Goal: Task Accomplishment & Management: Use online tool/utility

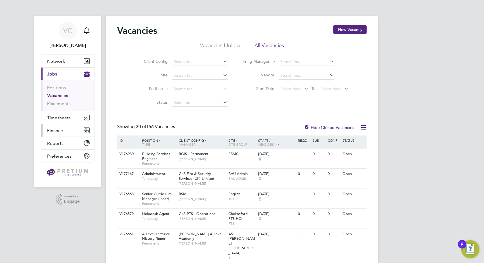
click at [55, 131] on span "Finance" at bounding box center [55, 130] width 16 height 5
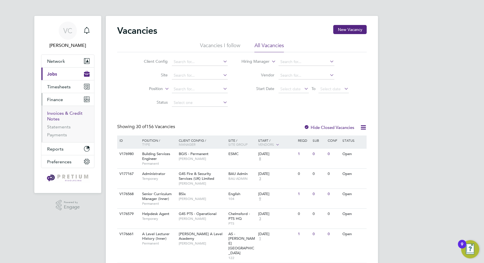
click at [63, 113] on link "Invoices & Credit Notes" at bounding box center [64, 115] width 35 height 11
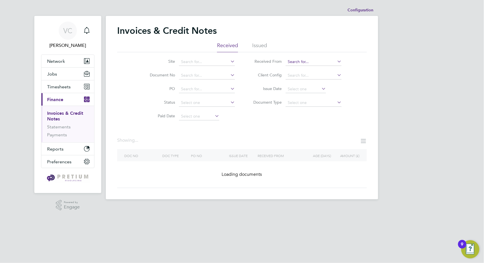
click at [307, 61] on input at bounding box center [314, 62] width 56 height 8
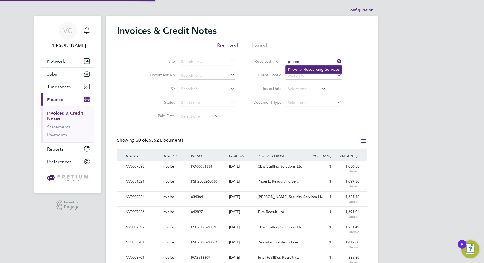
click at [302, 68] on li "Phoen ix Resourcing Services" at bounding box center [314, 70] width 56 height 8
type input "Phoenix Resourcing Services"
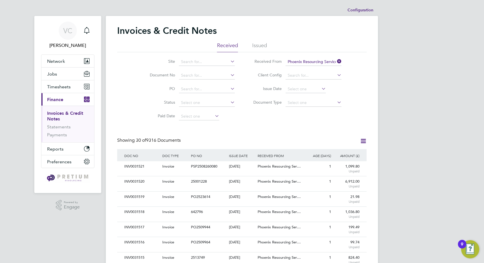
click at [363, 139] on icon at bounding box center [363, 140] width 7 height 7
click at [345, 154] on li "Download invoices" at bounding box center [340, 154] width 54 height 8
click at [366, 141] on icon at bounding box center [363, 140] width 7 height 7
click at [349, 165] on li "Download credit notes" at bounding box center [340, 162] width 54 height 8
click at [364, 140] on icon at bounding box center [363, 140] width 7 height 7
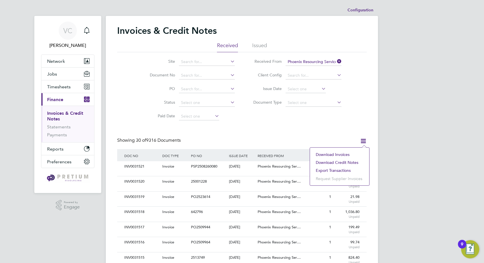
click at [343, 161] on li "Download credit notes" at bounding box center [340, 162] width 54 height 8
click at [55, 135] on link "Payments" at bounding box center [57, 134] width 20 height 5
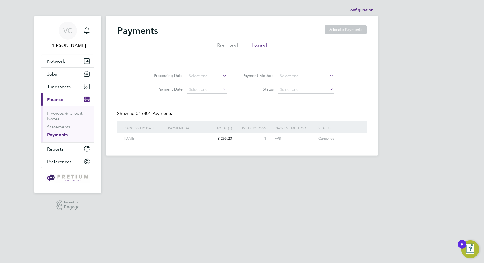
click at [232, 45] on li "Received" at bounding box center [227, 47] width 21 height 10
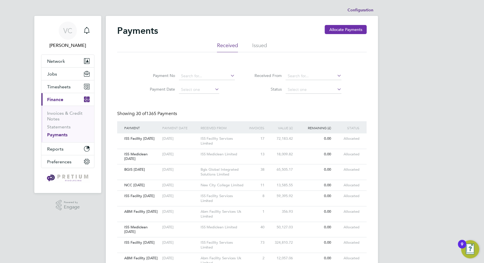
click at [338, 30] on button "Allocate Payments" at bounding box center [346, 29] width 42 height 9
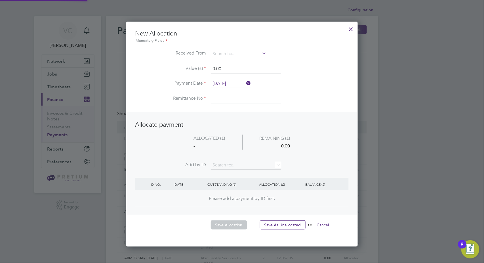
scroll to position [224, 232]
click at [228, 51] on input at bounding box center [239, 54] width 56 height 9
click at [266, 60] on li "ISS M ediclean Limited" at bounding box center [239, 62] width 56 height 8
type input "ISS Mediclean Limited"
drag, startPoint x: 235, startPoint y: 70, endPoint x: 75, endPoint y: 69, distance: 159.5
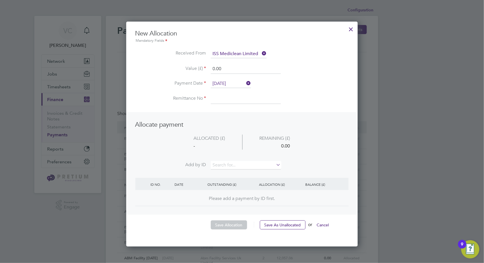
type input "150000.00"
click at [231, 82] on input "27 Aug 2025" at bounding box center [231, 83] width 40 height 9
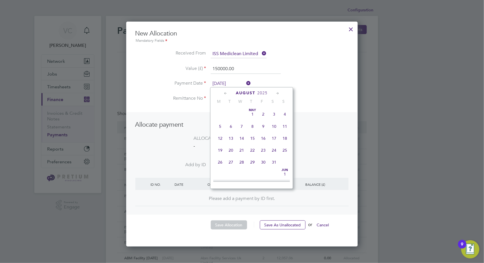
scroll to position [219, 0]
click at [257, 135] on span "28" at bounding box center [252, 134] width 11 height 11
type input "[DATE]"
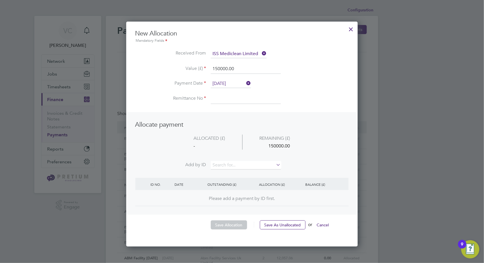
click at [224, 101] on input at bounding box center [246, 99] width 70 height 10
type input "ISS Mediclean [DATE]"
click at [249, 167] on input at bounding box center [246, 165] width 70 height 9
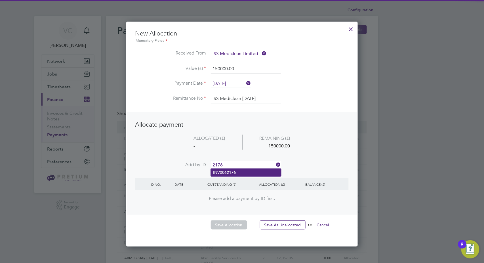
type input "2176"
click at [233, 174] on b "2176" at bounding box center [231, 172] width 9 height 5
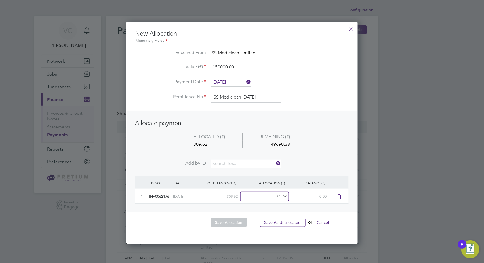
scroll to position [222, 232]
click at [241, 161] on input at bounding box center [246, 163] width 70 height 9
type input "4799"
click at [237, 172] on li "INV006 4799" at bounding box center [246, 171] width 70 height 8
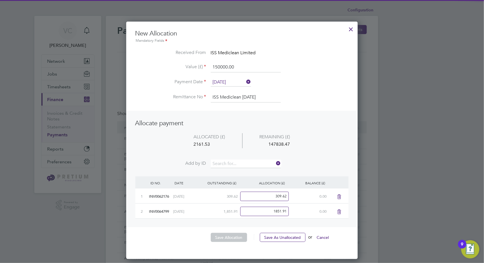
scroll to position [237, 232]
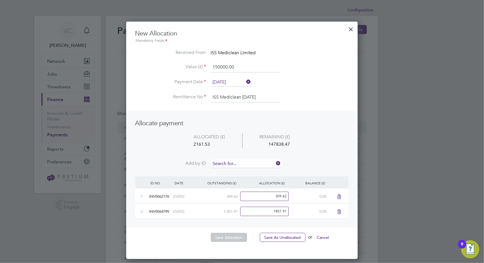
click at [239, 161] on input at bounding box center [246, 163] width 70 height 9
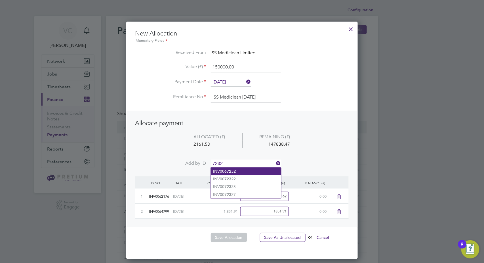
type input "7232"
click at [248, 171] on li "INV006 7232" at bounding box center [246, 171] width 70 height 8
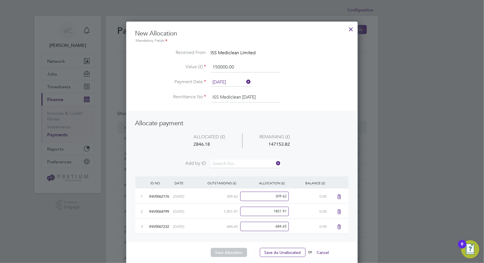
scroll to position [252, 232]
click at [241, 163] on input at bounding box center [246, 163] width 70 height 9
type input "7526"
click at [239, 173] on li "INV006 7526" at bounding box center [246, 171] width 70 height 8
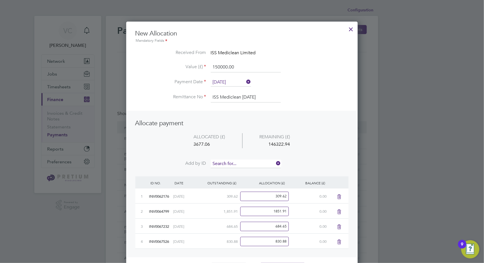
click at [243, 162] on input at bounding box center [246, 163] width 70 height 9
type input "7893"
click at [233, 171] on b "7893" at bounding box center [231, 171] width 9 height 5
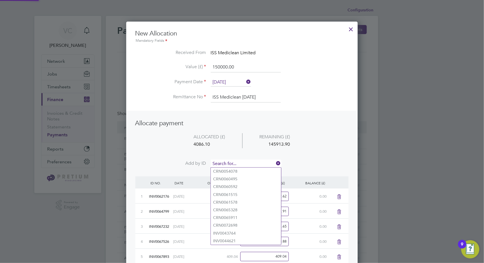
click at [241, 162] on input at bounding box center [246, 163] width 70 height 9
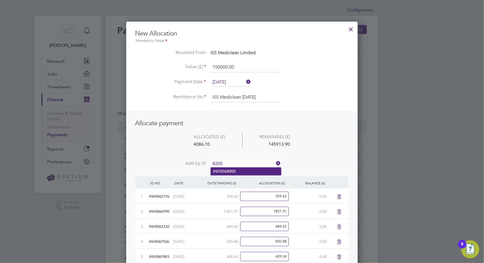
type input "8205"
click at [236, 171] on li "INV006 8205" at bounding box center [246, 171] width 70 height 8
click at [243, 163] on input at bounding box center [246, 163] width 70 height 9
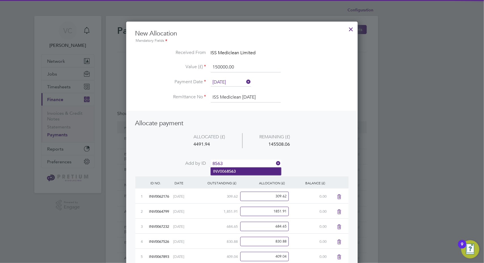
type input "8563"
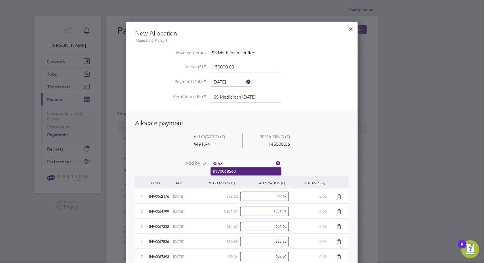
click at [246, 170] on li "INV006 8563" at bounding box center [246, 171] width 70 height 8
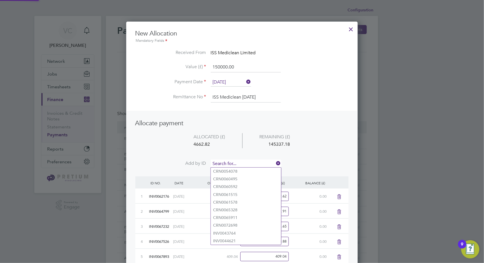
click at [248, 163] on input at bounding box center [246, 163] width 70 height 9
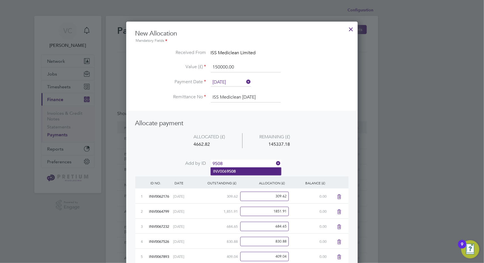
type input "9508"
click at [241, 171] on li "INV006 9508" at bounding box center [246, 171] width 70 height 8
click at [245, 162] on input at bounding box center [246, 163] width 70 height 9
type input "9852"
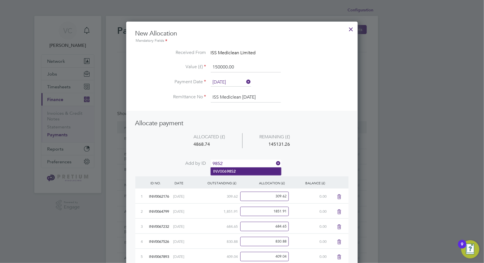
click at [235, 172] on b "9852" at bounding box center [231, 171] width 9 height 5
click at [242, 161] on input at bounding box center [246, 163] width 70 height 9
type input "0711"
click at [239, 171] on li "INV007 0711" at bounding box center [246, 171] width 70 height 8
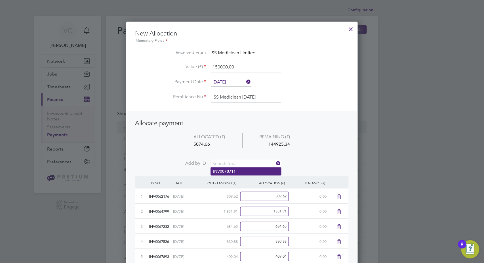
scroll to position [358, 232]
click at [244, 165] on input at bounding box center [246, 163] width 70 height 9
type input "0666"
click at [243, 171] on li "INV007 0666" at bounding box center [246, 171] width 70 height 8
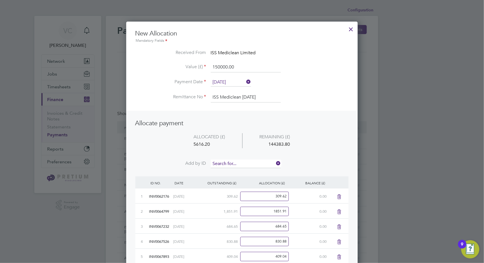
click at [247, 165] on input at bounding box center [246, 163] width 70 height 9
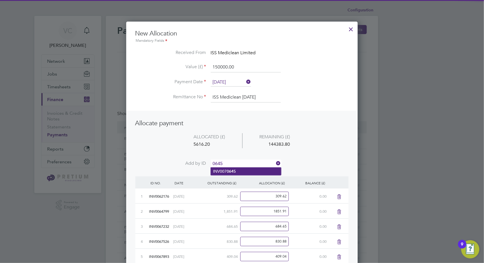
type input "0645"
click at [244, 171] on li "INV007 0645" at bounding box center [246, 171] width 70 height 8
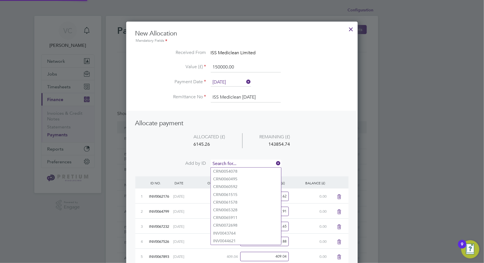
click at [245, 163] on input at bounding box center [246, 163] width 70 height 9
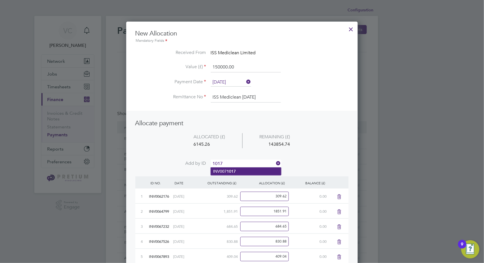
type input "1017"
click at [232, 169] on b "1017" at bounding box center [231, 171] width 9 height 5
click at [236, 159] on input at bounding box center [246, 163] width 70 height 9
type input "1044"
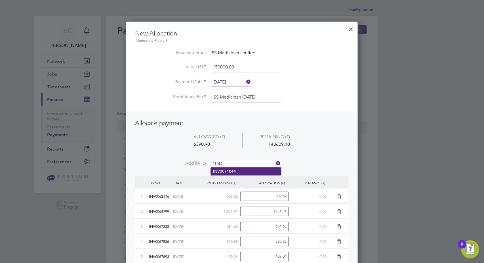
click at [232, 170] on b "1044" at bounding box center [231, 171] width 9 height 5
click at [238, 162] on input at bounding box center [246, 163] width 70 height 9
type input "1034"
click at [229, 171] on b "1034" at bounding box center [231, 171] width 9 height 5
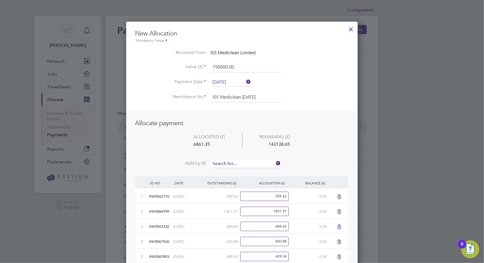
scroll to position [433, 232]
click at [232, 163] on input at bounding box center [246, 163] width 70 height 9
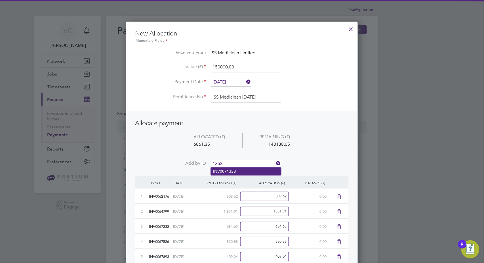
type input "1358"
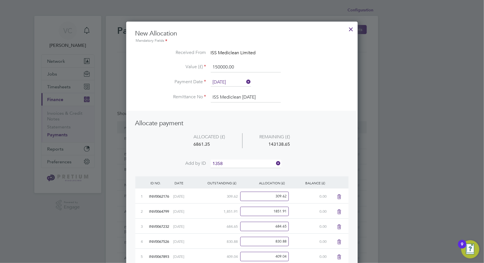
click at [236, 168] on li "INV007 1358" at bounding box center [246, 171] width 70 height 8
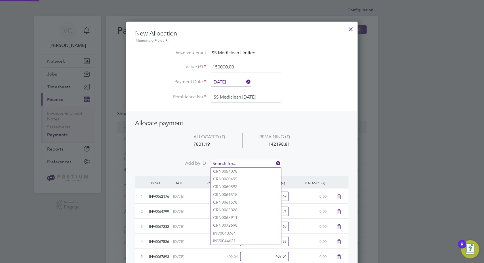
click at [239, 163] on input at bounding box center [246, 163] width 70 height 9
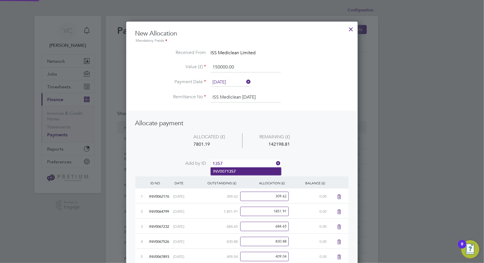
type input "1357"
click at [228, 170] on b "1357" at bounding box center [231, 171] width 9 height 5
click at [236, 161] on input at bounding box center [246, 163] width 70 height 9
type input "1373"
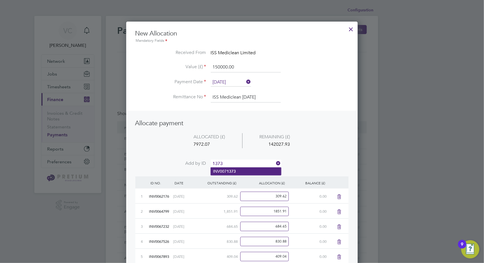
click at [226, 169] on li "INV007 1373" at bounding box center [246, 171] width 70 height 8
click at [234, 161] on input at bounding box center [246, 163] width 70 height 9
type input "1397"
click at [246, 170] on li "INV007 1397" at bounding box center [246, 171] width 70 height 8
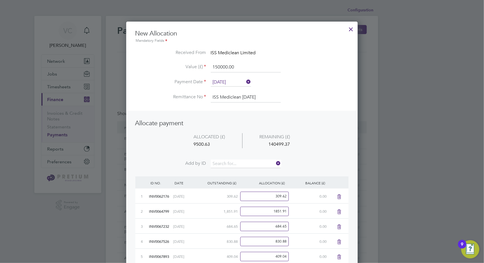
scroll to position [494, 232]
click at [248, 163] on input at bounding box center [246, 163] width 70 height 9
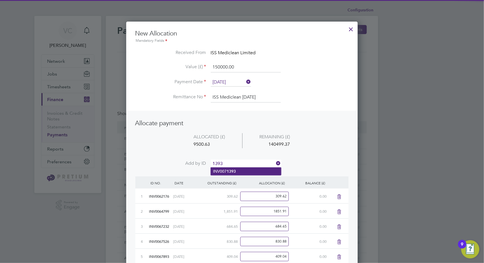
type input "1393"
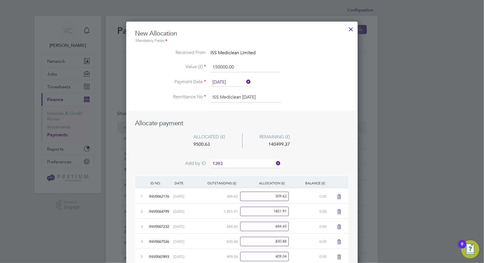
click at [243, 168] on li "INV007 1393" at bounding box center [246, 171] width 70 height 8
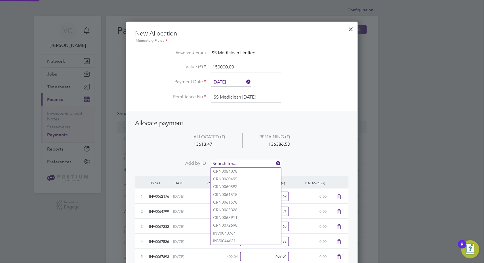
click at [246, 160] on input at bounding box center [246, 163] width 70 height 9
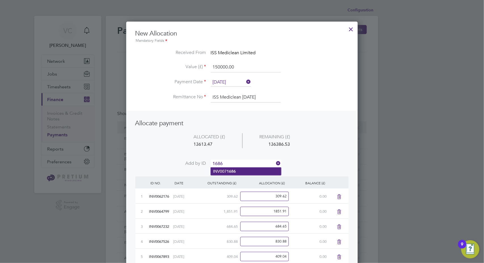
type input "1686"
click at [240, 169] on li "INV007 1686" at bounding box center [246, 171] width 70 height 8
click at [244, 162] on input at bounding box center [246, 163] width 70 height 9
type input "1663"
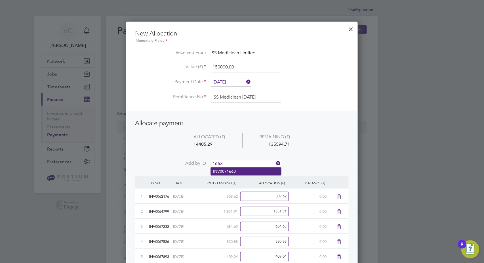
click at [237, 169] on li "INV007 1663" at bounding box center [246, 171] width 70 height 8
click at [245, 159] on input at bounding box center [246, 163] width 70 height 9
type input "1716"
click at [251, 169] on li "INV007 1716" at bounding box center [246, 171] width 70 height 8
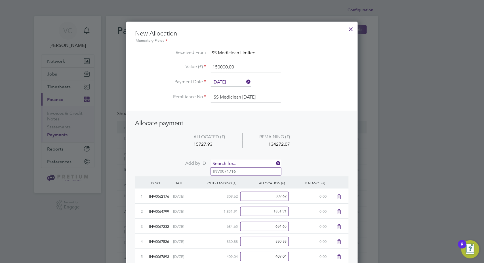
scroll to position [554, 232]
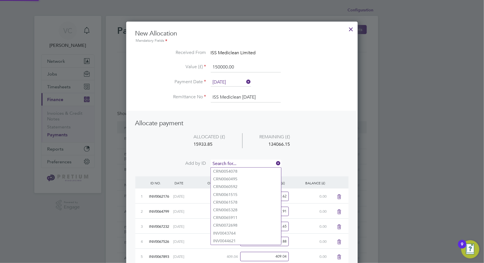
click at [255, 162] on input at bounding box center [246, 163] width 70 height 9
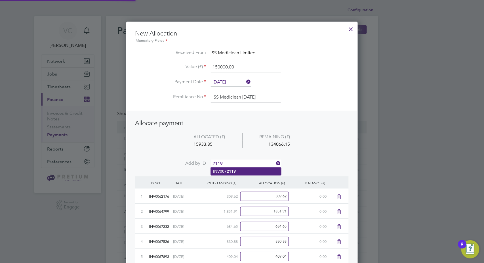
type input "2119"
click at [241, 174] on li "INV007 2119" at bounding box center [246, 171] width 70 height 8
click at [245, 160] on input at bounding box center [246, 163] width 70 height 9
type input "2106"
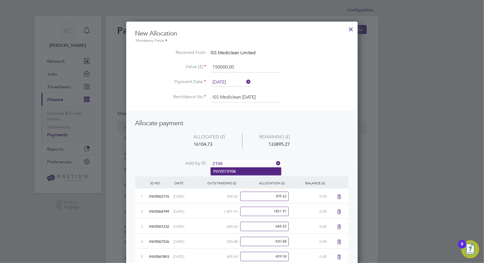
click at [241, 169] on li "INV007 2106" at bounding box center [246, 171] width 70 height 8
click at [244, 162] on input at bounding box center [246, 163] width 70 height 9
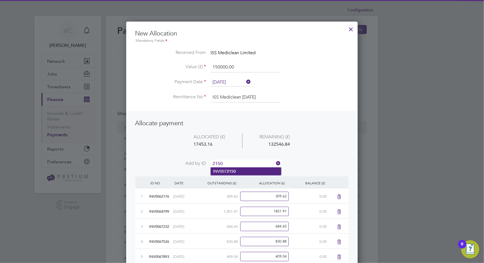
type input "2150"
click at [236, 169] on li "INV007 2150" at bounding box center [246, 171] width 70 height 8
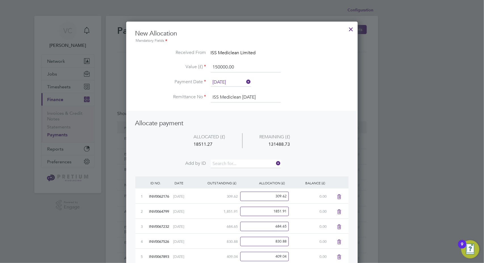
scroll to position [600, 232]
click at [241, 162] on input at bounding box center [246, 163] width 70 height 9
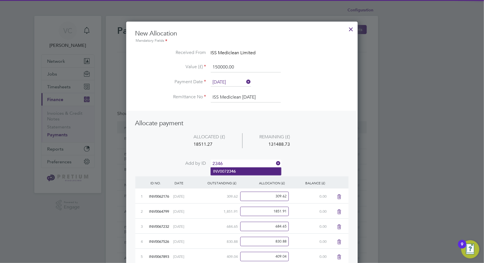
type input "2346"
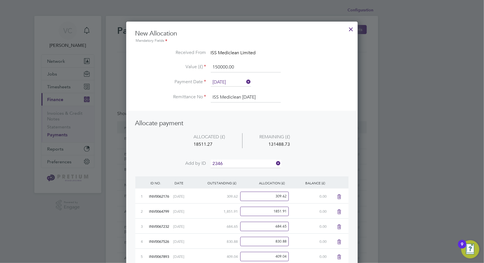
click at [225, 173] on li "INV007 2346" at bounding box center [246, 171] width 70 height 8
click at [234, 163] on input at bounding box center [246, 163] width 70 height 9
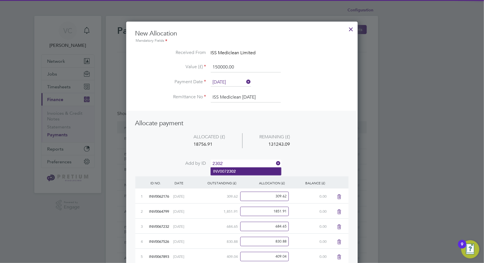
type input "2302"
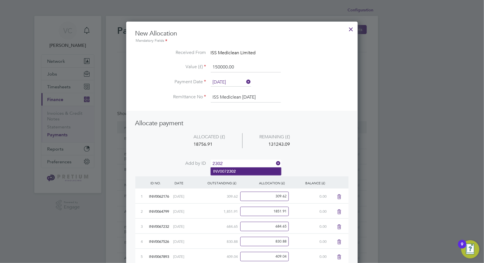
click at [234, 171] on b "2302" at bounding box center [231, 171] width 9 height 5
click at [237, 162] on input at bounding box center [246, 163] width 70 height 9
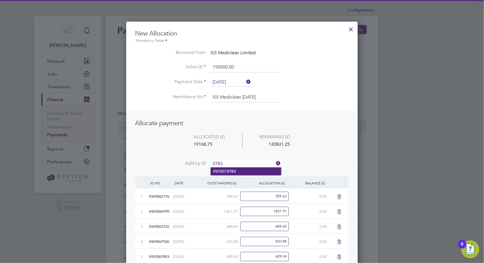
type input "2783"
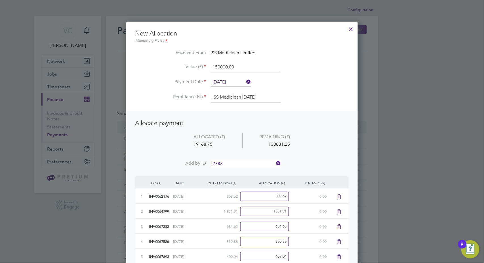
click at [236, 172] on li "INV007 2783" at bounding box center [246, 171] width 70 height 8
click at [244, 166] on input at bounding box center [246, 163] width 70 height 9
type input "2887"
click at [240, 172] on li "INV007 2887" at bounding box center [246, 171] width 70 height 8
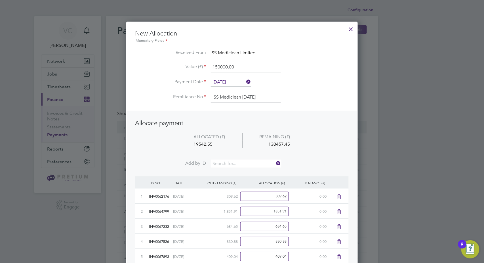
scroll to position [660, 232]
click at [251, 165] on input at bounding box center [246, 163] width 70 height 9
type input "2885"
click at [242, 168] on li "INV007 2885" at bounding box center [246, 171] width 70 height 8
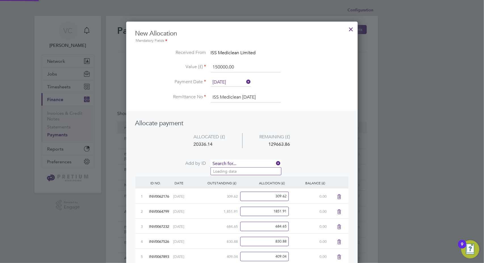
click at [245, 161] on input at bounding box center [246, 163] width 70 height 9
type input "2883"
click at [243, 169] on li "INV007 2883" at bounding box center [246, 171] width 70 height 8
click at [247, 163] on input at bounding box center [246, 163] width 70 height 9
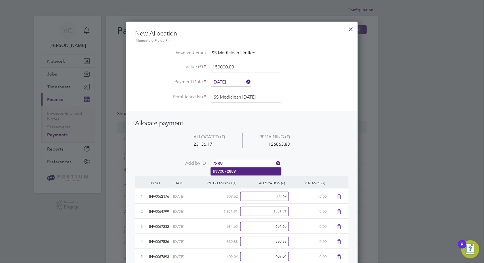
type input "2889"
click at [248, 171] on li "INV007 2889" at bounding box center [246, 171] width 70 height 8
click at [253, 164] on input at bounding box center [246, 163] width 70 height 9
type input "2888"
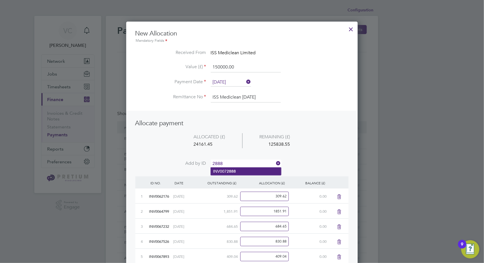
click at [251, 171] on li "INV007 2888" at bounding box center [246, 171] width 70 height 8
click at [250, 162] on input at bounding box center [246, 163] width 70 height 9
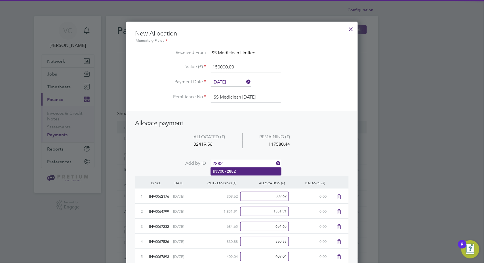
type input "2882"
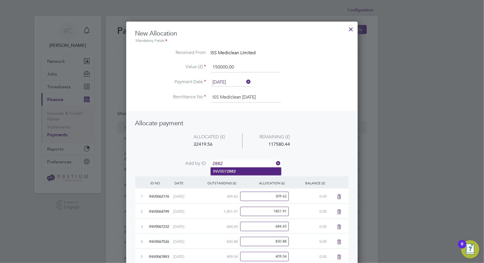
click at [244, 171] on li "INV007 2882" at bounding box center [246, 171] width 70 height 8
click at [252, 158] on li "ALLOCATED (£) REMAINING (£) 33049.90 116950.10" at bounding box center [241, 146] width 213 height 27
click at [249, 160] on input at bounding box center [246, 163] width 70 height 9
type input "2886"
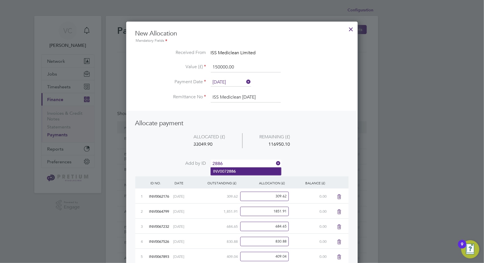
click at [253, 169] on li "INV007 2886" at bounding box center [246, 171] width 70 height 8
click at [257, 162] on input at bounding box center [246, 163] width 70 height 9
type input "2884"
click at [247, 169] on li "INV007 2884" at bounding box center [246, 171] width 70 height 8
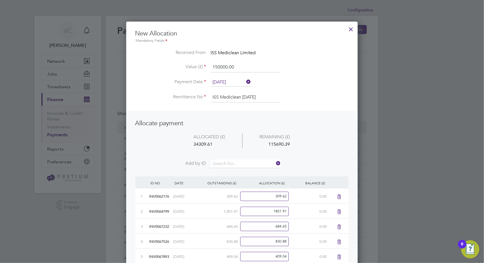
scroll to position [766, 232]
click at [250, 161] on input at bounding box center [246, 163] width 70 height 9
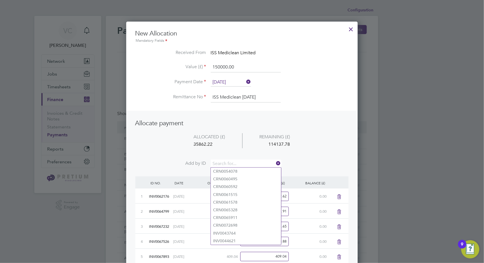
click at [337, 145] on li "ALLOCATED (£) REMAINING (£) 35862.22 114137.78" at bounding box center [241, 146] width 213 height 27
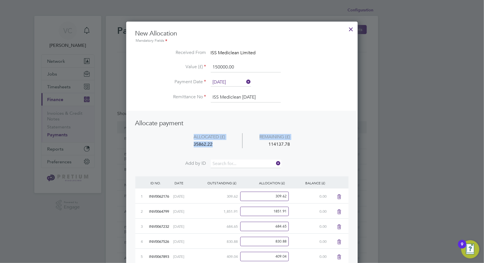
drag, startPoint x: 216, startPoint y: 142, endPoint x: 150, endPoint y: 142, distance: 66.4
click at [150, 142] on li "ALLOCATED (£) REMAINING (£) 35862.22 114137.78" at bounding box center [241, 146] width 213 height 27
click at [222, 148] on li "ALLOCATED (£) REMAINING (£) 35862.22 114137.78" at bounding box center [241, 146] width 213 height 27
drag, startPoint x: 218, startPoint y: 143, endPoint x: 177, endPoint y: 144, distance: 41.2
click at [177, 144] on div "35862.22" at bounding box center [210, 144] width 66 height 8
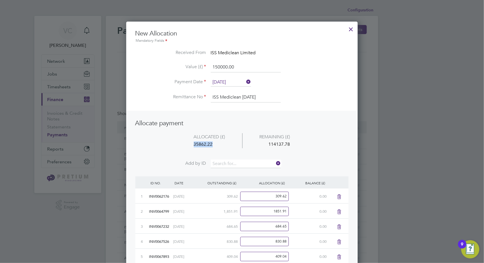
copy div "35862.22"
drag, startPoint x: 241, startPoint y: 68, endPoint x: 155, endPoint y: 66, distance: 86.3
click at [155, 66] on li "Value (£) 150000.00" at bounding box center [241, 70] width 213 height 16
paste input "35862.22"
type input "35862.22"
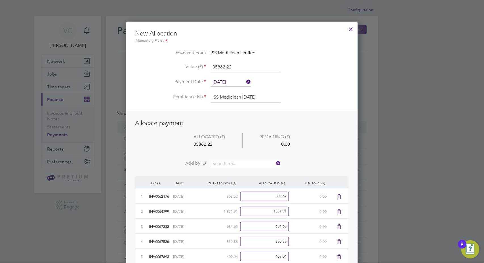
click at [312, 124] on h3 "Allocate payment" at bounding box center [241, 123] width 213 height 8
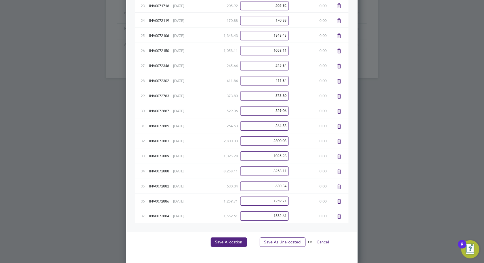
scroll to position [524, 0]
click at [236, 240] on button "Save Allocation" at bounding box center [229, 240] width 36 height 9
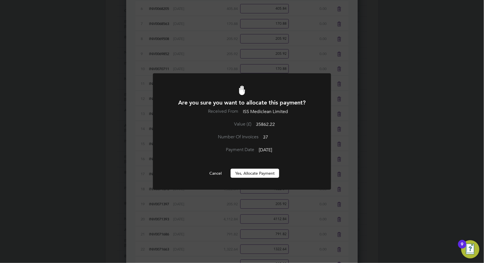
click at [255, 177] on button "Yes, Allocate Payment" at bounding box center [255, 173] width 49 height 9
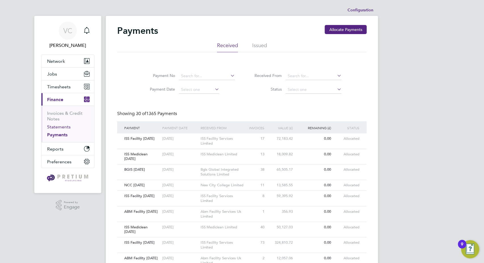
click at [64, 128] on link "Statements" at bounding box center [59, 126] width 24 height 5
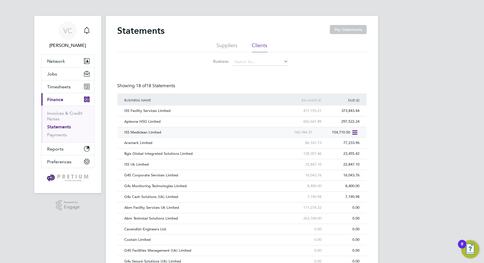
click at [356, 131] on icon at bounding box center [355, 132] width 6 height 7
click at [334, 147] on li "Download statement" at bounding box center [334, 146] width 45 height 8
drag, startPoint x: 71, startPoint y: 113, endPoint x: 87, endPoint y: 115, distance: 16.3
click at [71, 113] on link "Invoices & Credit Notes" at bounding box center [64, 115] width 35 height 11
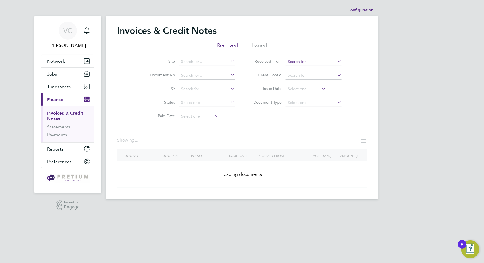
click at [303, 64] on input at bounding box center [314, 62] width 56 height 8
click at [260, 46] on li "Issued" at bounding box center [259, 47] width 15 height 10
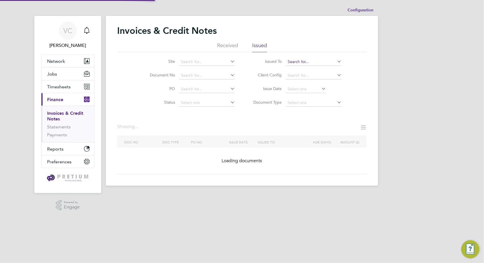
click at [314, 62] on input at bounding box center [314, 62] width 56 height 8
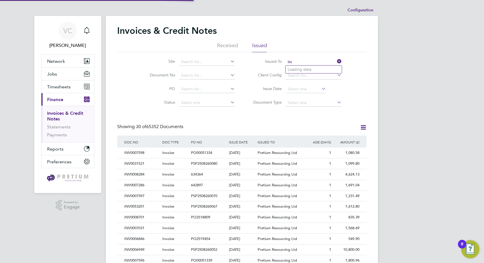
scroll to position [11, 38]
click at [296, 72] on li "ISS M ediclean Limited" at bounding box center [314, 70] width 56 height 8
type input "ISS Mediclean Limited"
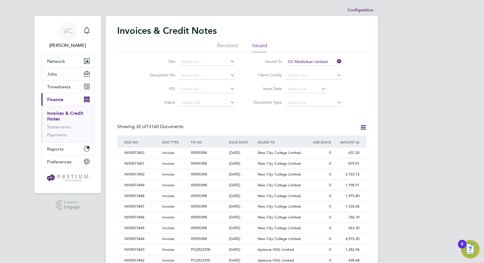
click at [365, 125] on icon at bounding box center [363, 127] width 7 height 7
click at [347, 140] on li "Download invoices" at bounding box center [340, 141] width 54 height 8
click at [360, 126] on icon at bounding box center [363, 127] width 7 height 7
click at [345, 146] on li "Download credit notes" at bounding box center [340, 149] width 54 height 8
click at [58, 128] on link "Statements" at bounding box center [59, 126] width 24 height 5
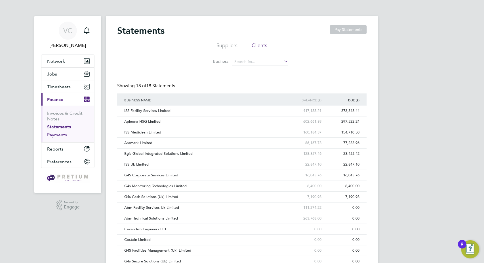
click at [61, 136] on link "Payments" at bounding box center [57, 134] width 20 height 5
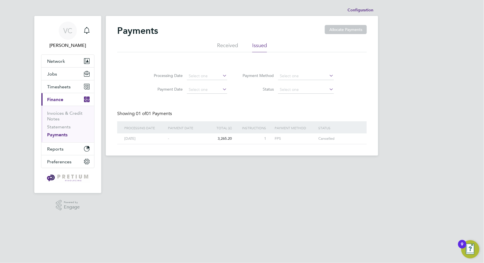
drag, startPoint x: 227, startPoint y: 50, endPoint x: 274, endPoint y: 56, distance: 47.3
click at [227, 50] on li "Received" at bounding box center [227, 47] width 21 height 10
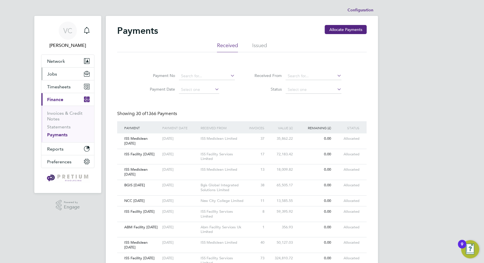
click at [50, 71] on span "Jobs" at bounding box center [52, 73] width 10 height 5
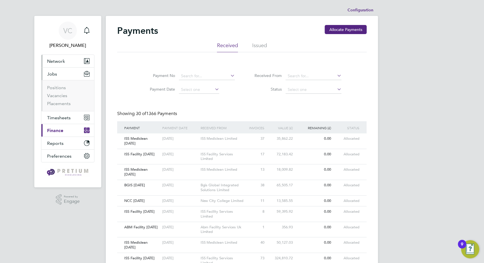
click at [59, 63] on span "Network" at bounding box center [56, 60] width 18 height 5
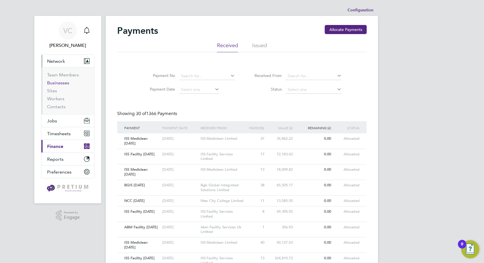
click at [59, 84] on link "Businesses" at bounding box center [58, 82] width 22 height 5
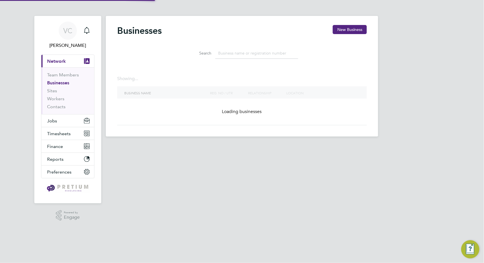
click at [236, 54] on input at bounding box center [256, 53] width 83 height 11
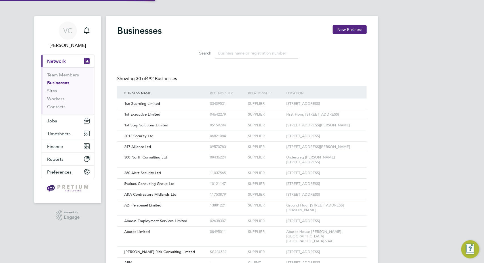
scroll to position [11, 86]
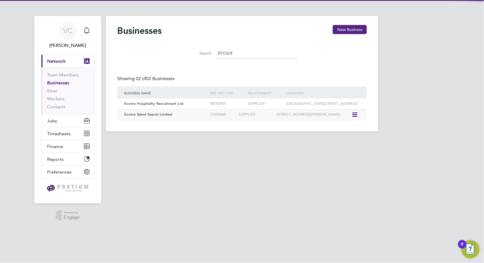
click at [163, 120] on div "Evolve Talent Search Limited" at bounding box center [166, 114] width 86 height 10
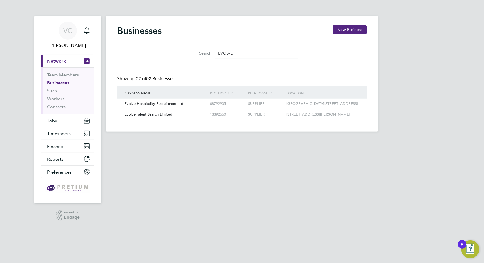
click at [239, 50] on input "EVOLVE" at bounding box center [256, 53] width 83 height 11
drag, startPoint x: 255, startPoint y: 55, endPoint x: 184, endPoint y: 55, distance: 70.9
click at [184, 55] on li "Search EVOLVE" at bounding box center [242, 53] width 127 height 17
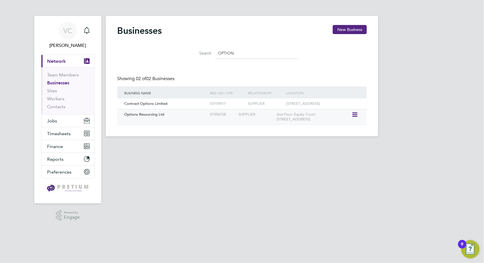
type input "OPTION"
click at [175, 122] on div "Options Resourcing Ltd 07396728 SUPPLIER 2nd Floor Equity Court 73-75 Millbrook…" at bounding box center [242, 117] width 250 height 16
click at [184, 118] on div "Options Resourcing Ltd" at bounding box center [166, 114] width 86 height 10
click at [62, 144] on span "Finance" at bounding box center [55, 146] width 16 height 5
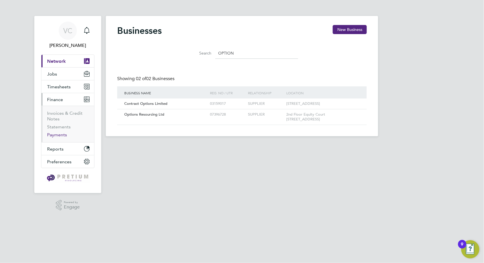
click at [56, 134] on link "Payments" at bounding box center [57, 134] width 20 height 5
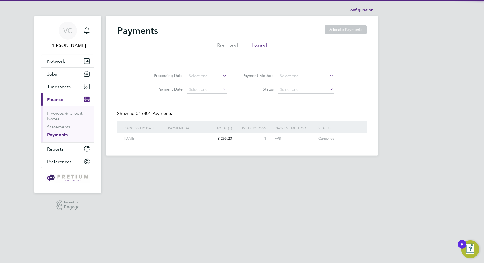
click at [233, 43] on li "Received" at bounding box center [227, 47] width 21 height 10
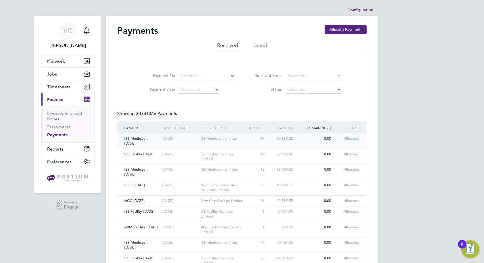
click at [247, 137] on div "ISS Mediclean Limited" at bounding box center [223, 138] width 48 height 10
click at [199, 143] on div "ISS Mediclean Limited" at bounding box center [223, 138] width 48 height 10
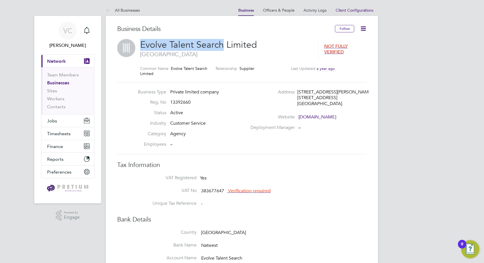
drag, startPoint x: 222, startPoint y: 45, endPoint x: 136, endPoint y: 45, distance: 85.4
click at [136, 45] on div "Evolve Talent Search Limited London NOT FULLY VERIFIED Common Name Evolve Talen…" at bounding box center [242, 60] width 250 height 43
copy span "Evolve Talent Search"
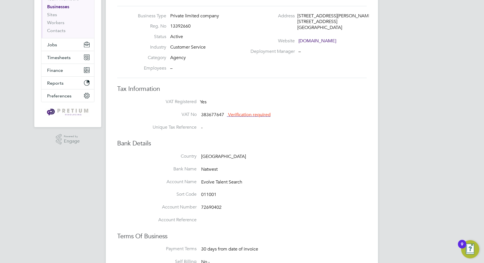
scroll to position [126, 0]
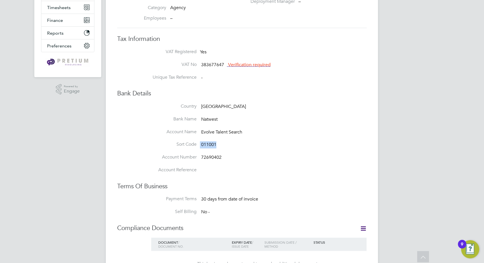
drag, startPoint x: 220, startPoint y: 145, endPoint x: 164, endPoint y: 148, distance: 55.4
click at [164, 148] on li "Sort Code 011001" at bounding box center [253, 147] width 227 height 13
copy li "011001"
drag, startPoint x: 224, startPoint y: 158, endPoint x: 185, endPoint y: 160, distance: 38.6
click at [185, 160] on li "Account Number 72690402" at bounding box center [253, 160] width 227 height 13
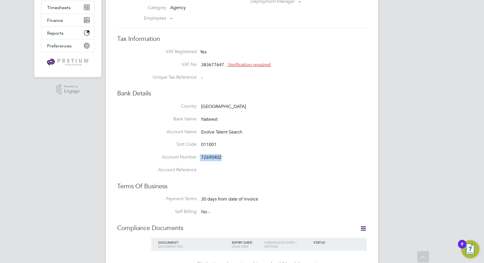
copy li "72690402"
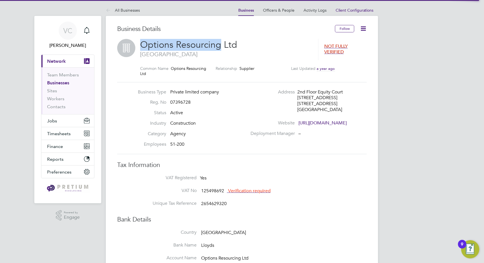
drag, startPoint x: 218, startPoint y: 47, endPoint x: 110, endPoint y: 43, distance: 108.1
copy span "Options Resourcing"
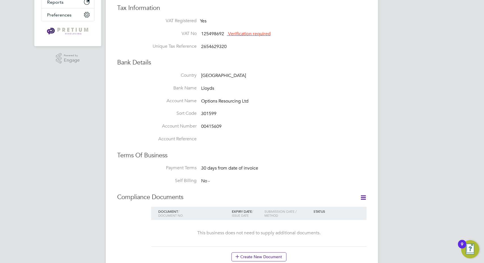
scroll to position [157, 0]
drag, startPoint x: 192, startPoint y: 115, endPoint x: 176, endPoint y: 115, distance: 16.7
click at [176, 115] on li "Sort Code 301599" at bounding box center [253, 116] width 227 height 13
copy li "301599"
drag, startPoint x: 225, startPoint y: 125, endPoint x: 188, endPoint y: 127, distance: 37.2
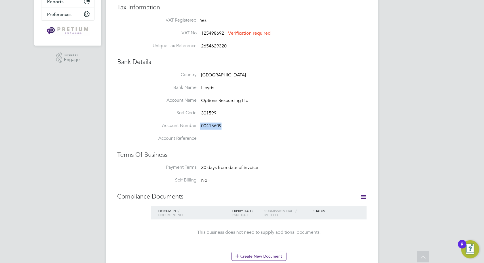
click at [188, 127] on li "Account Number 00415609" at bounding box center [253, 129] width 227 height 13
copy li "00415609"
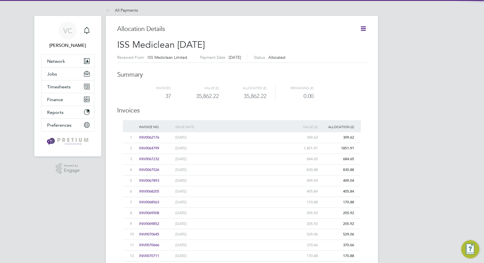
click at [364, 30] on icon at bounding box center [363, 28] width 7 height 7
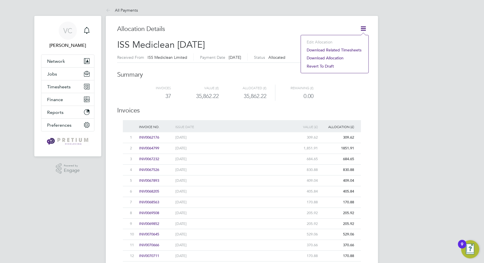
click at [333, 50] on li "Download related timesheets" at bounding box center [335, 50] width 62 height 8
click at [58, 97] on span "Finance" at bounding box center [55, 99] width 16 height 5
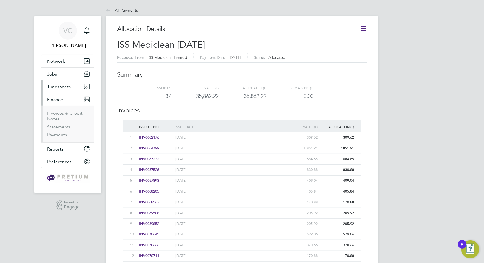
click at [65, 88] on span "Timesheets" at bounding box center [59, 86] width 24 height 5
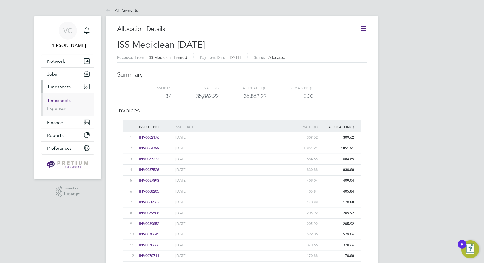
click at [62, 98] on link "Timesheets" at bounding box center [59, 100] width 24 height 5
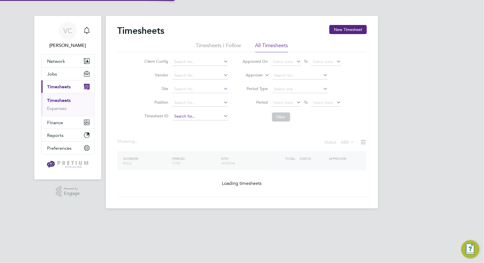
click at [192, 113] on input at bounding box center [201, 116] width 56 height 8
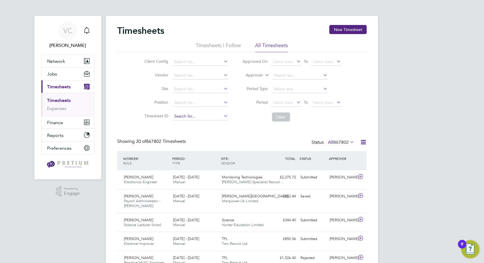
paste input "TS1760520"
type input "TS1760520"
click at [61, 107] on link "Expenses" at bounding box center [56, 108] width 19 height 5
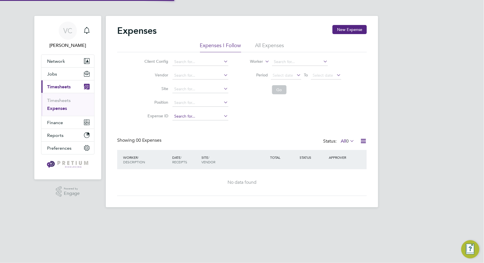
click at [195, 116] on input at bounding box center [201, 116] width 56 height 8
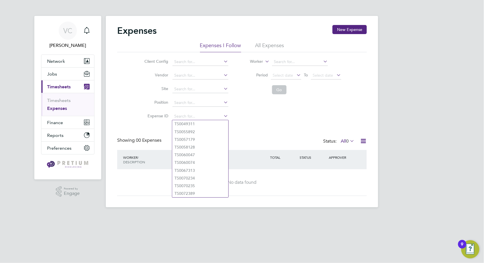
click at [271, 43] on li "All Expenses" at bounding box center [269, 47] width 29 height 10
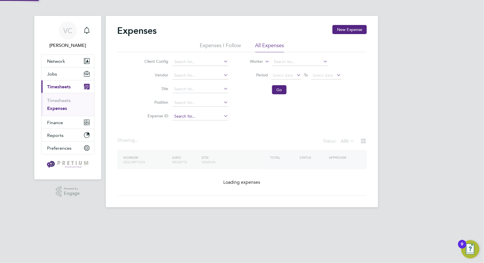
click at [193, 115] on input at bounding box center [201, 116] width 56 height 8
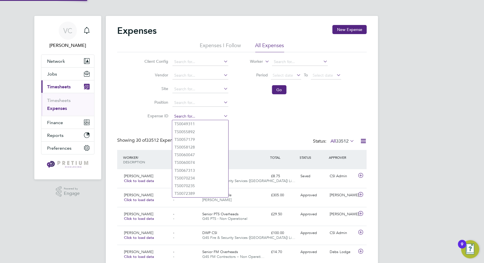
paste input "TS1760520"
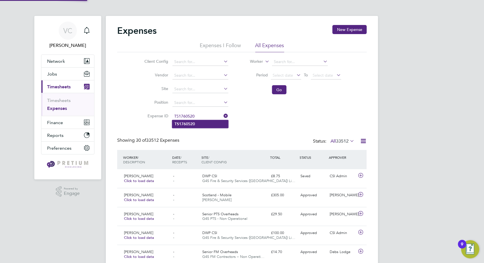
type input "TS1760520"
drag, startPoint x: 203, startPoint y: 123, endPoint x: 219, endPoint y: 122, distance: 16.5
click at [203, 123] on li "TS1760520" at bounding box center [200, 124] width 56 height 8
click at [280, 91] on button "Go" at bounding box center [279, 89] width 14 height 9
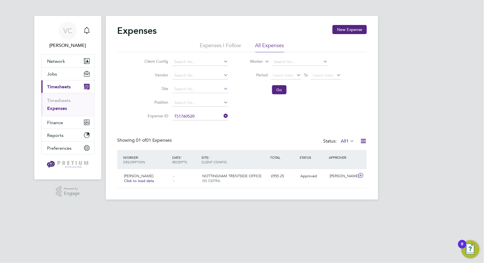
click at [361, 141] on icon at bounding box center [363, 140] width 7 height 7
click at [341, 155] on li "Download Expenses Report" at bounding box center [337, 154] width 57 height 8
